Goal: Task Accomplishment & Management: Manage account settings

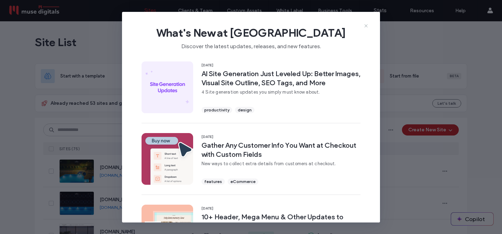
click at [365, 26] on icon at bounding box center [366, 26] width 6 height 6
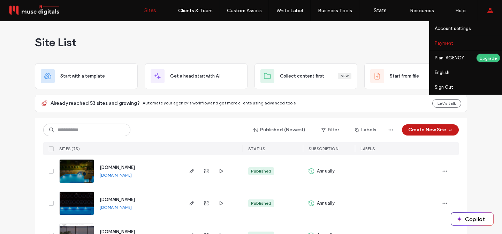
click at [443, 43] on label "Payment" at bounding box center [444, 42] width 18 height 5
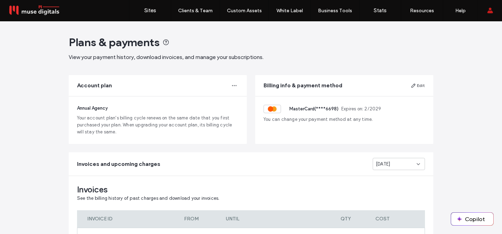
scroll to position [58, 0]
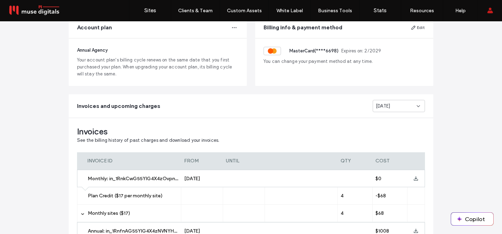
click at [387, 103] on span "[DATE]" at bounding box center [383, 106] width 14 height 7
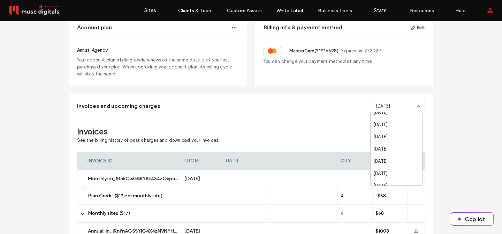
scroll to position [82, 0]
click at [387, 122] on span "[DATE]" at bounding box center [380, 122] width 14 height 7
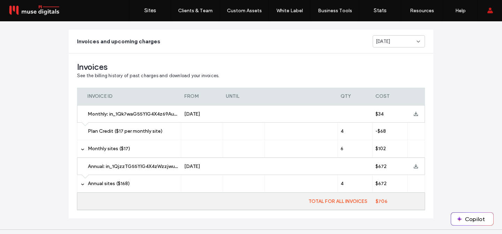
scroll to position [138, 0]
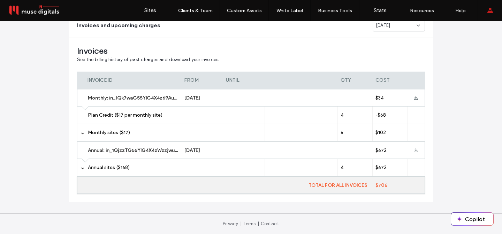
click at [414, 150] on use at bounding box center [416, 150] width 4 height 4
click at [414, 97] on use at bounding box center [416, 98] width 4 height 4
click at [400, 29] on div "[DATE]" at bounding box center [399, 25] width 52 height 12
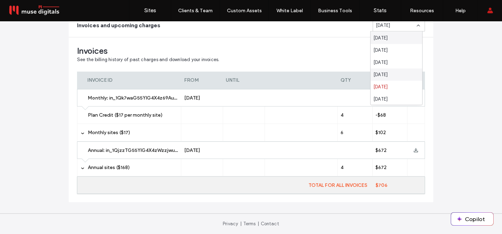
scroll to position [37, 0]
click at [385, 73] on span "[DATE]" at bounding box center [380, 73] width 14 height 7
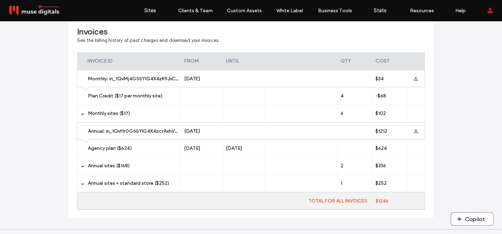
scroll to position [173, 0]
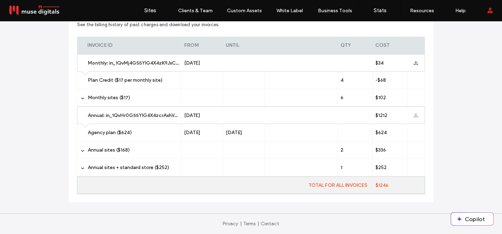
click at [415, 116] on icon at bounding box center [416, 115] width 4 height 4
click at [414, 65] on use at bounding box center [416, 63] width 4 height 4
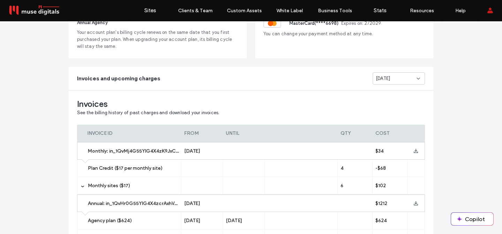
scroll to position [0, 0]
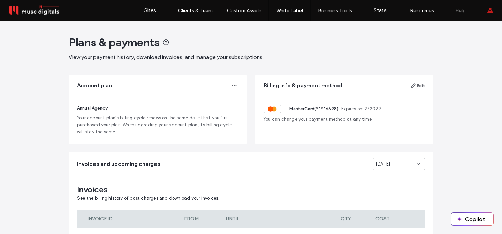
click at [390, 165] on span "[DATE]" at bounding box center [383, 163] width 14 height 7
click at [387, 142] on span "[DATE]" at bounding box center [380, 144] width 14 height 7
click at [463, 148] on div "Plans & payments View your payment history, download invoices, and manage your …" at bounding box center [251, 196] width 502 height 351
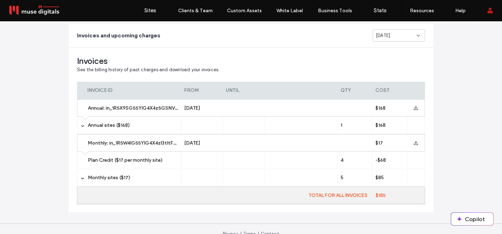
scroll to position [130, 0]
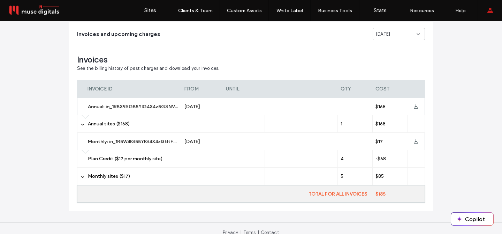
click at [471, 138] on div "Plans & payments View your payment history, download invoices, and manage your …" at bounding box center [251, 67] width 502 height 351
click at [390, 31] on span "[DATE]" at bounding box center [383, 34] width 14 height 7
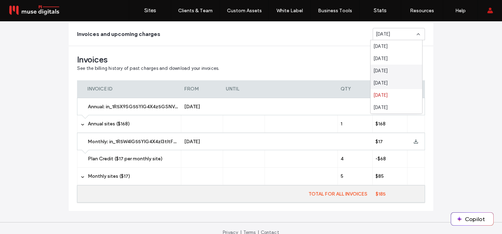
scroll to position [26, 0]
click at [388, 83] on span "[DATE]" at bounding box center [380, 81] width 14 height 7
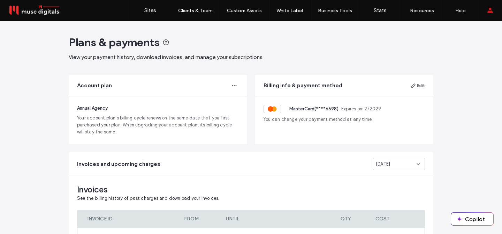
click at [290, 151] on main "Plans & payments View your payment history, download invoices, and manage your …" at bounding box center [251, 186] width 387 height 330
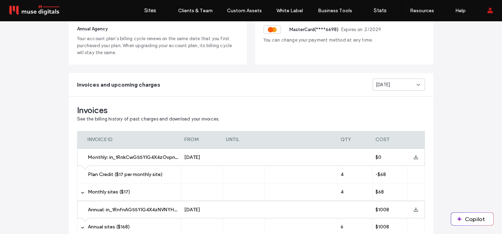
scroll to position [93, 0]
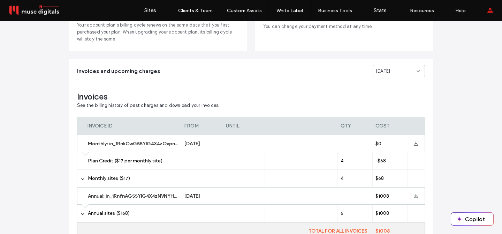
click at [385, 71] on span "[DATE]" at bounding box center [383, 71] width 14 height 7
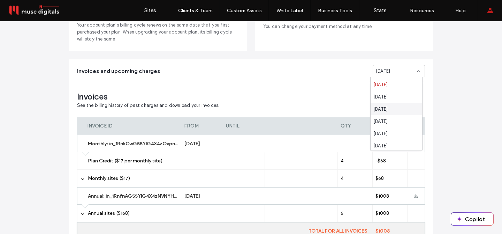
scroll to position [14, 0]
click at [379, 126] on div "[DATE]" at bounding box center [397, 130] width 52 height 12
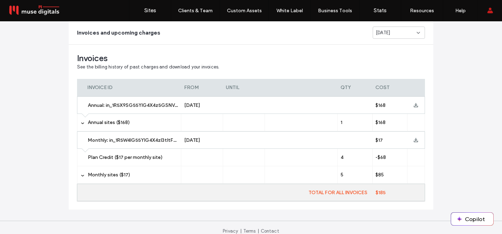
scroll to position [138, 0]
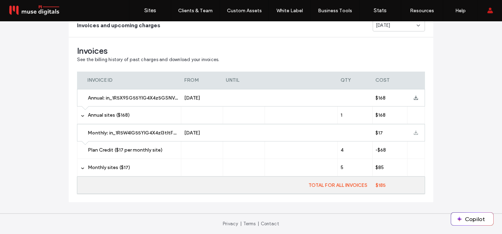
click at [415, 133] on use at bounding box center [416, 132] width 4 height 4
click at [414, 99] on icon at bounding box center [416, 98] width 4 height 4
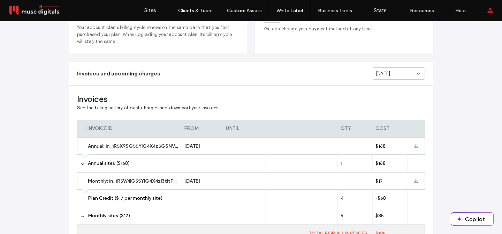
click at [398, 74] on div "[DATE]" at bounding box center [396, 73] width 41 height 7
click at [383, 131] on span "[DATE]" at bounding box center [380, 134] width 14 height 7
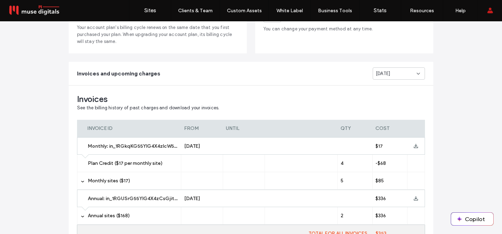
scroll to position [138, 0]
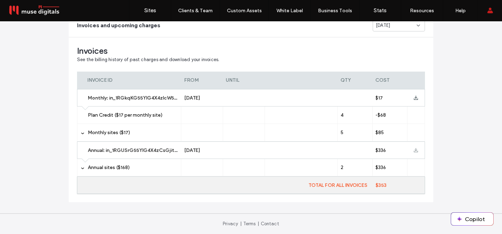
click at [414, 150] on icon at bounding box center [416, 150] width 4 height 4
click at [414, 99] on icon at bounding box center [416, 98] width 4 height 4
click at [448, 123] on div "Plans & payments View your payment history, download invoices, and manage your …" at bounding box center [251, 58] width 502 height 351
click at [320, 46] on span "Invoices" at bounding box center [251, 51] width 348 height 10
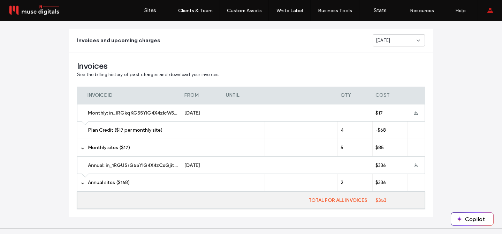
scroll to position [117, 0]
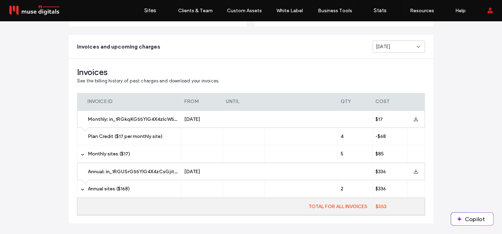
click at [401, 51] on div "[DATE]" at bounding box center [399, 46] width 52 height 12
click at [386, 98] on span "[DATE]" at bounding box center [380, 95] width 14 height 7
click at [301, 83] on div "Invoices See the billing history of past charges and download your invoices. IN…" at bounding box center [251, 141] width 365 height 165
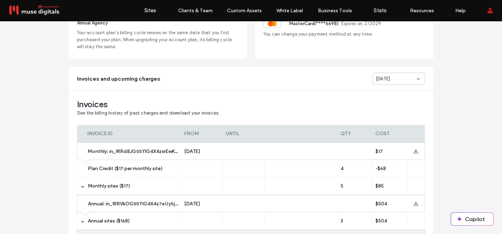
scroll to position [21, 0]
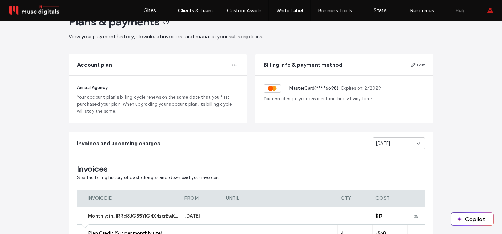
click at [350, 169] on span "Invoices" at bounding box center [251, 169] width 348 height 10
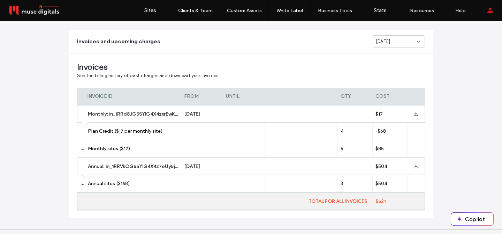
scroll to position [138, 0]
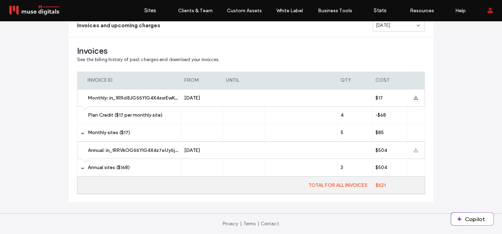
click at [414, 150] on use at bounding box center [416, 150] width 4 height 4
click at [414, 98] on use at bounding box center [416, 98] width 4 height 4
click at [454, 98] on div "Plans & payments View your payment history, download invoices, and manage your …" at bounding box center [251, 58] width 502 height 351
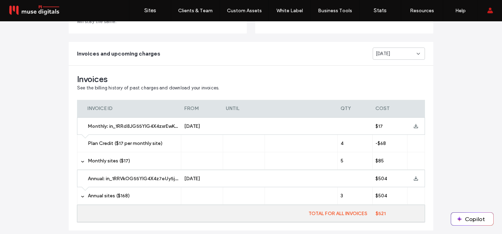
scroll to position [85, 0]
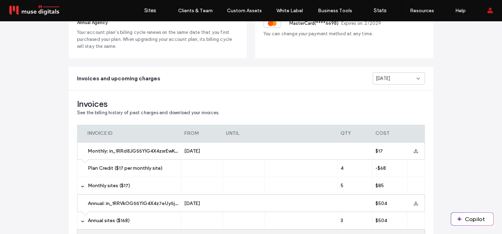
click at [390, 77] on span "[DATE]" at bounding box center [383, 78] width 14 height 7
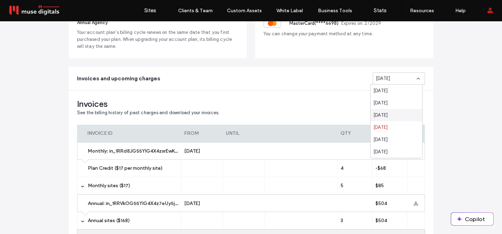
click at [385, 116] on span "[DATE]" at bounding box center [380, 115] width 14 height 7
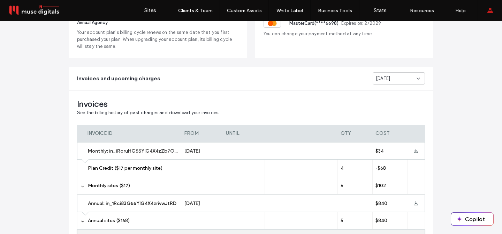
scroll to position [138, 0]
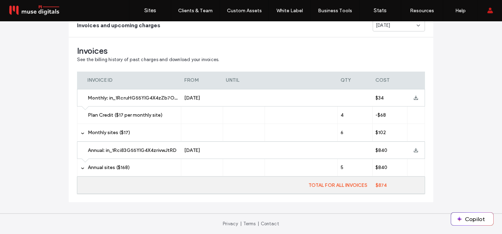
click at [186, 40] on div "Invoices See the billing history of past charges and download your invoices. IN…" at bounding box center [251, 119] width 365 height 165
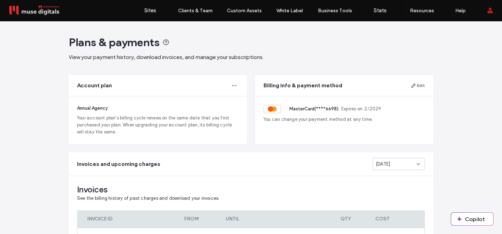
click at [218, 77] on div "Account plan" at bounding box center [158, 85] width 178 height 21
click at [347, 50] on div "Plans & payments View your payment history, download invoices, and manage your …" at bounding box center [251, 48] width 365 height 26
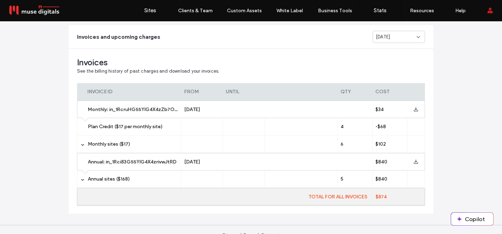
scroll to position [138, 0]
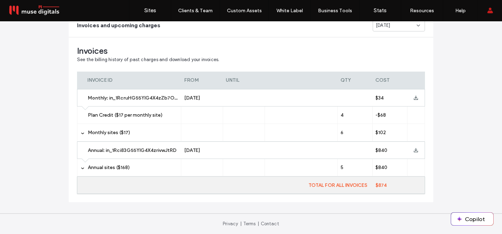
click at [472, 69] on div "Plans & payments View your payment history, download invoices, and manage your …" at bounding box center [251, 58] width 502 height 351
click at [477, 82] on div "Plans & payments View your payment history, download invoices, and manage your …" at bounding box center [251, 58] width 502 height 351
